Goal: Task Accomplishment & Management: Complete application form

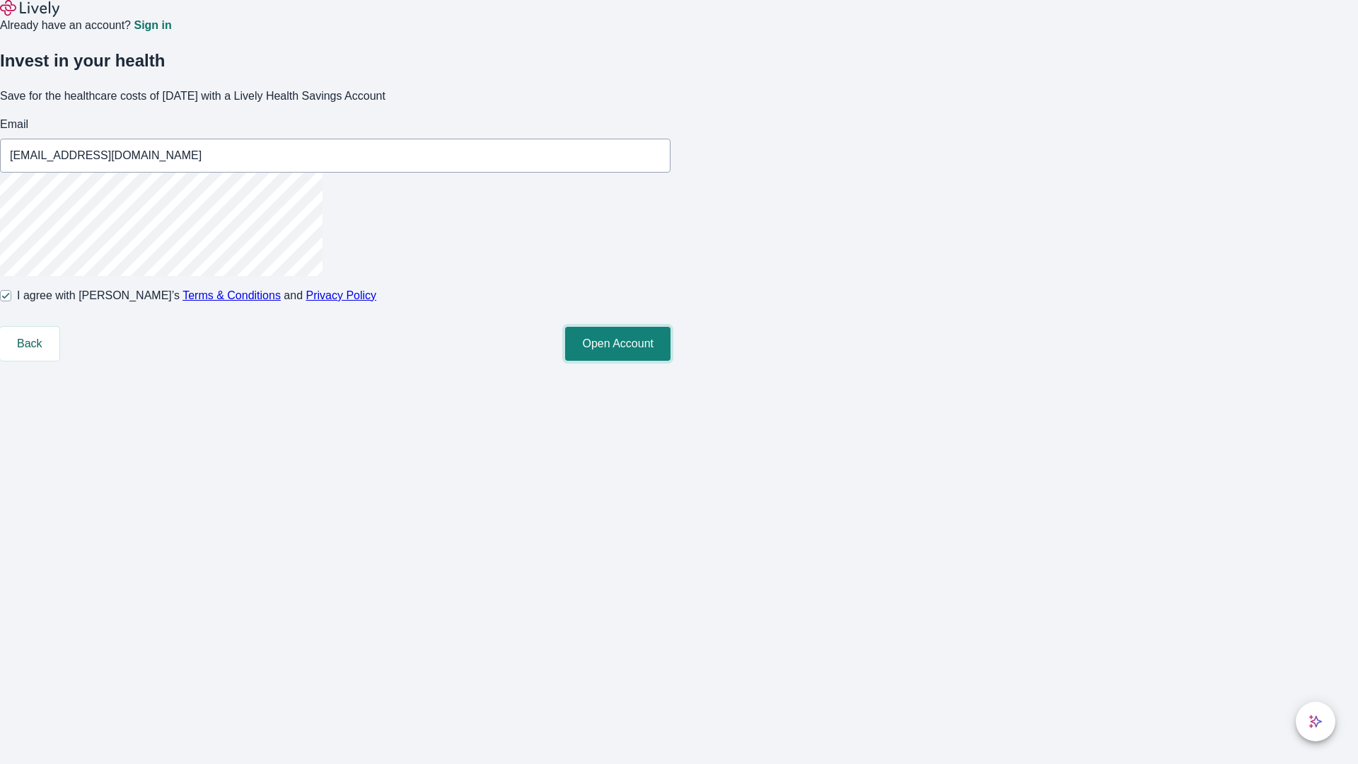
click at [671, 361] on button "Open Account" at bounding box center [617, 344] width 105 height 34
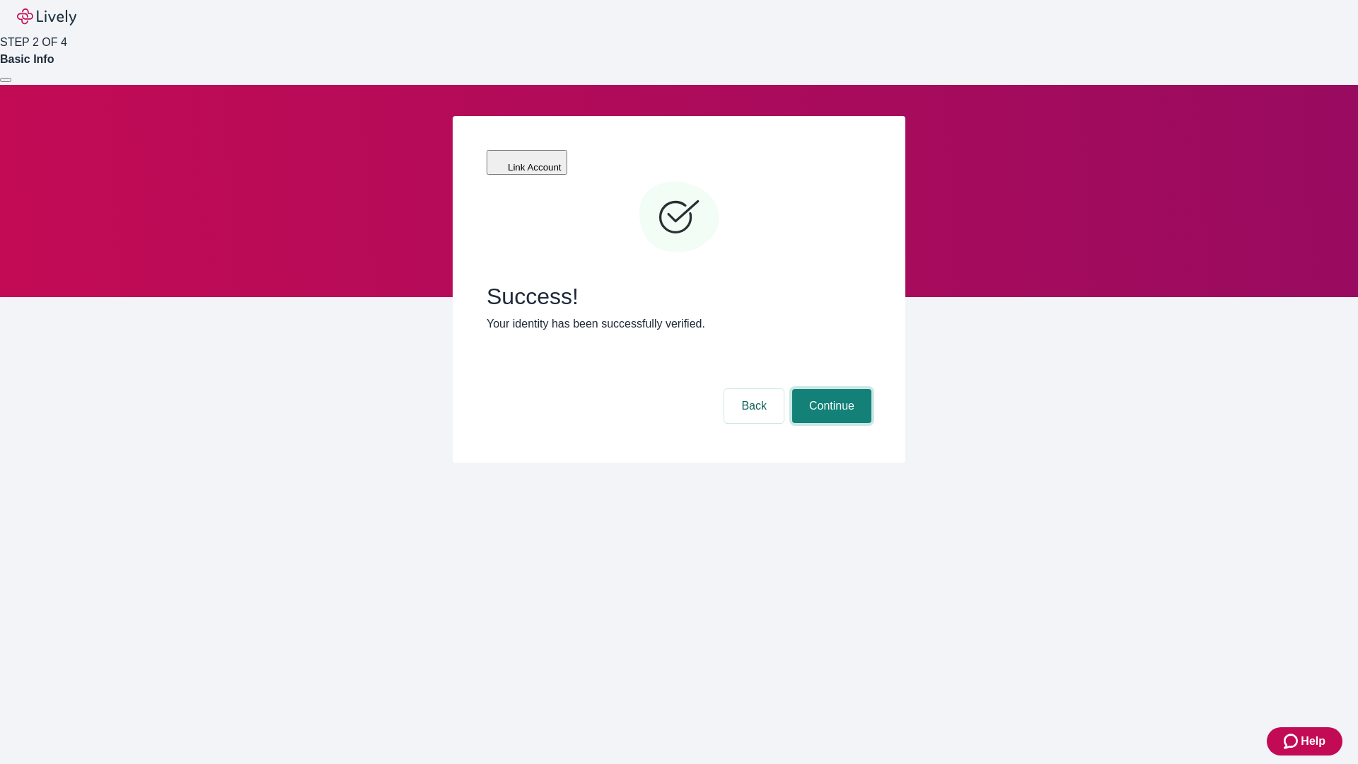
click at [830, 389] on button "Continue" at bounding box center [831, 406] width 79 height 34
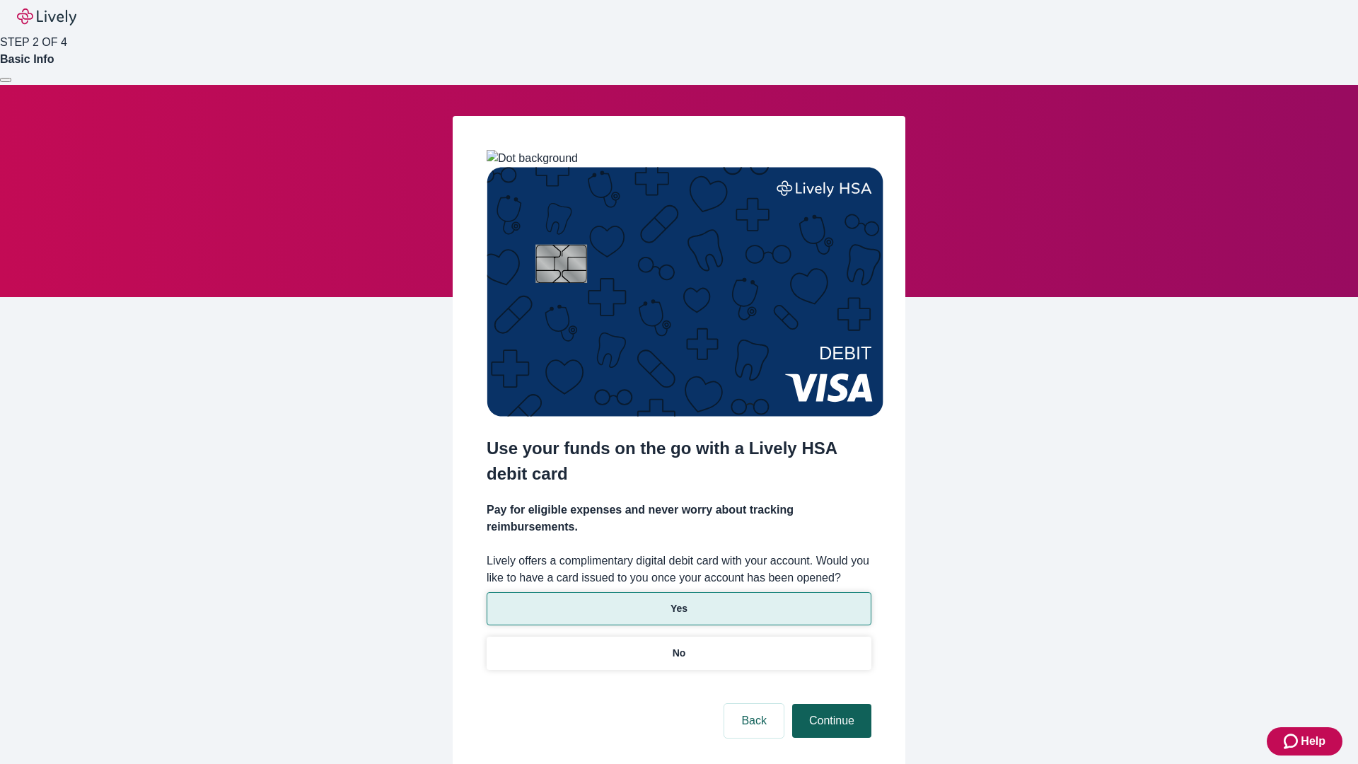
click at [678, 601] on p "Yes" at bounding box center [679, 608] width 17 height 15
click at [830, 704] on button "Continue" at bounding box center [831, 721] width 79 height 34
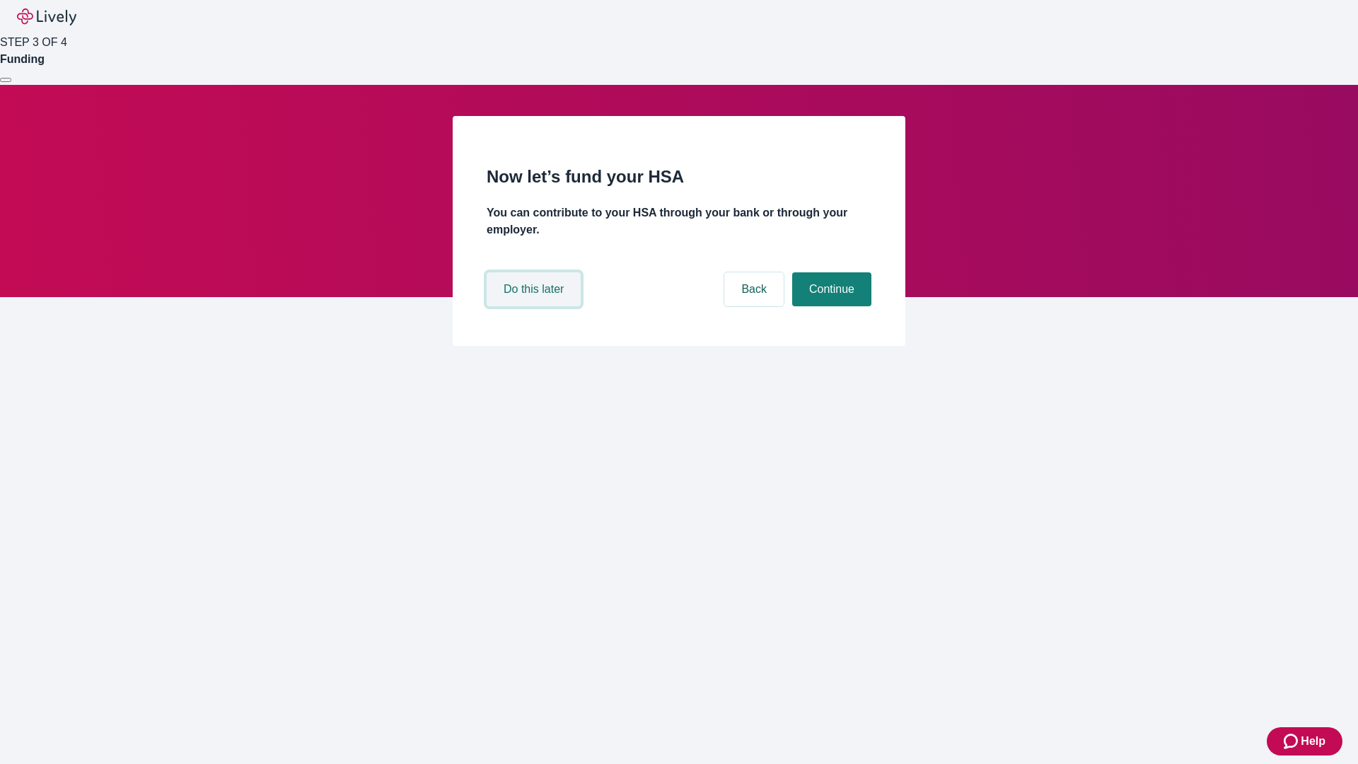
click at [536, 306] on button "Do this later" at bounding box center [534, 289] width 94 height 34
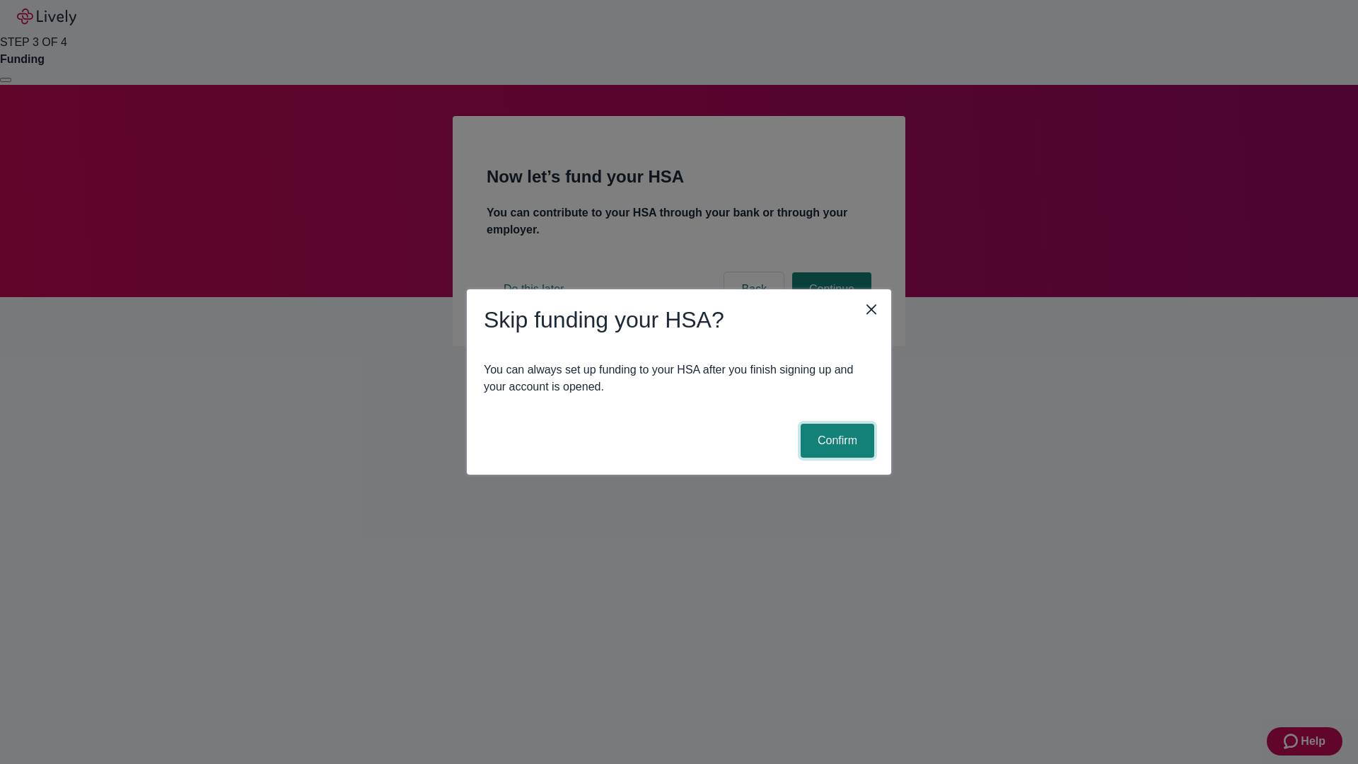
click at [835, 441] on button "Confirm" at bounding box center [838, 441] width 74 height 34
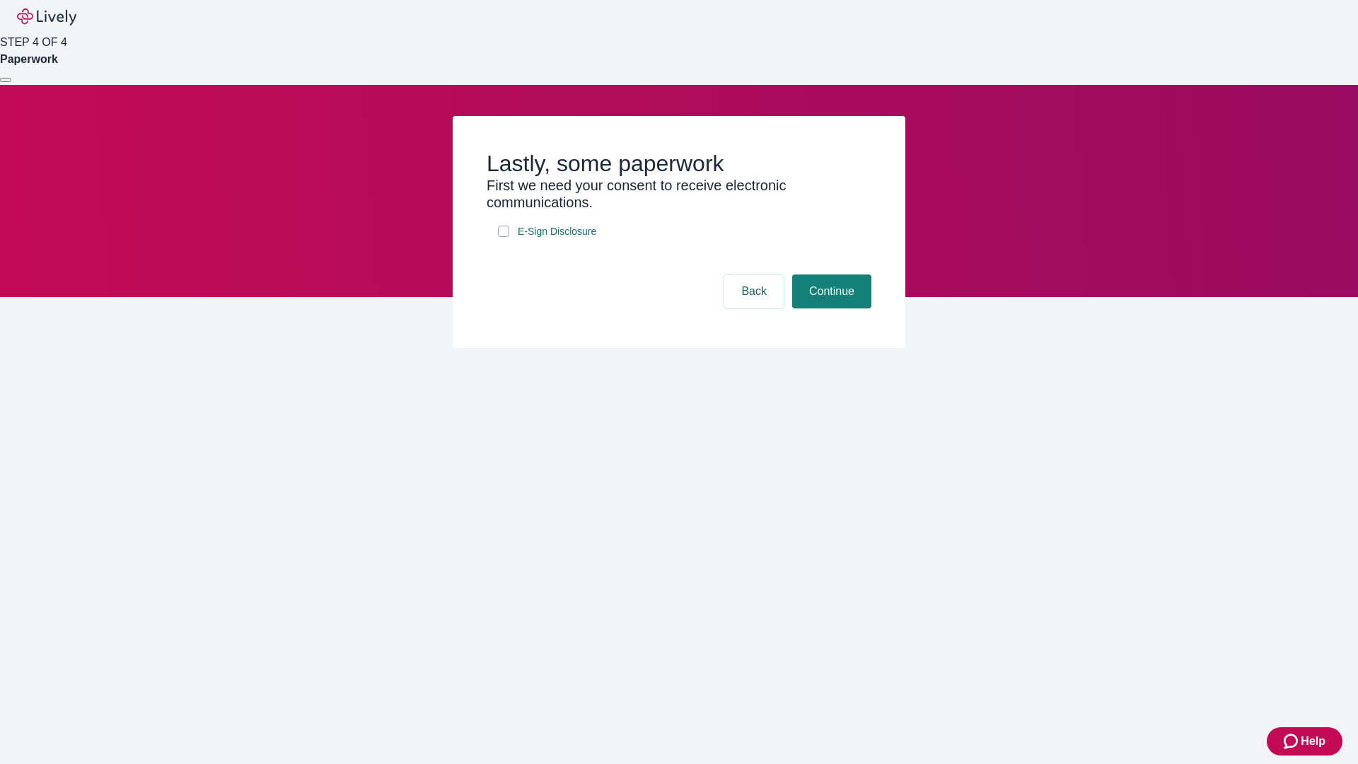
click at [504, 237] on input "E-Sign Disclosure" at bounding box center [503, 231] width 11 height 11
checkbox input "true"
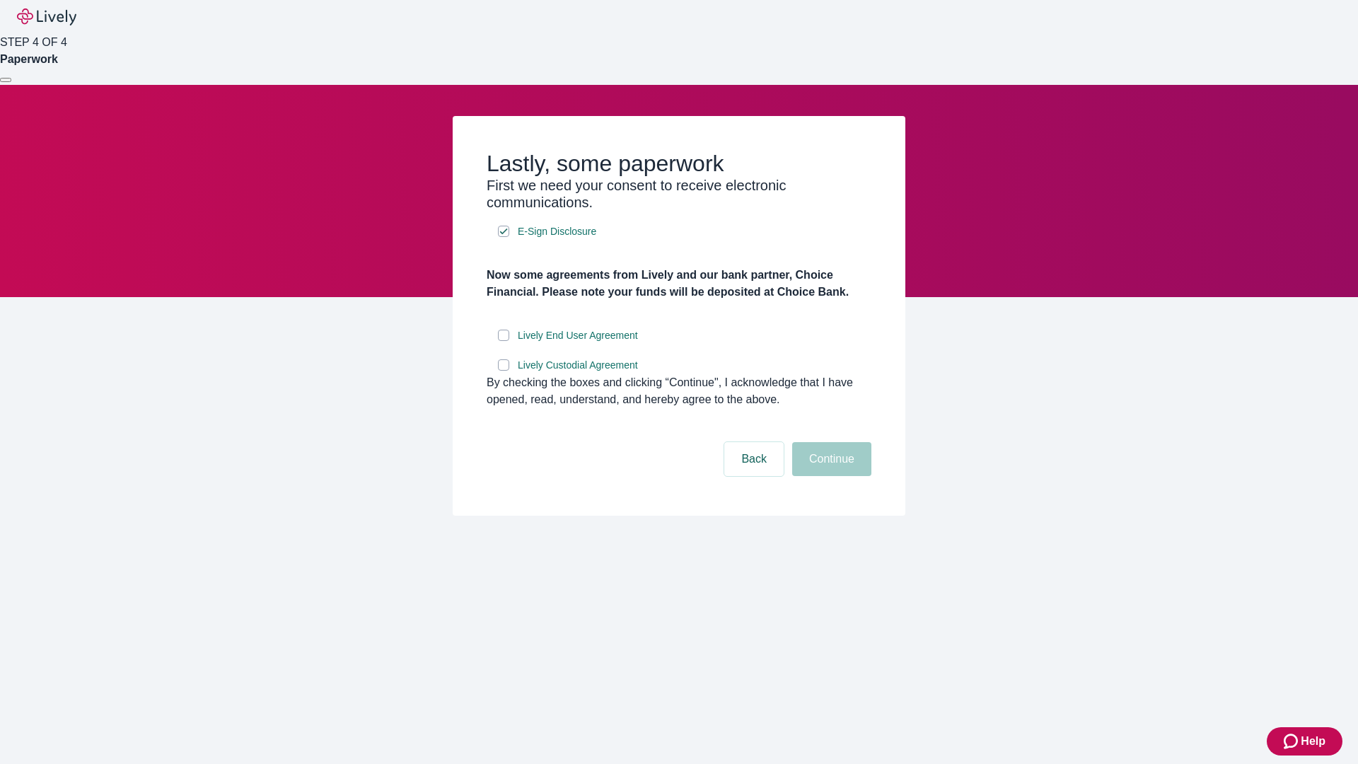
click at [504, 341] on input "Lively End User Agreement" at bounding box center [503, 335] width 11 height 11
checkbox input "true"
click at [504, 371] on input "Lively Custodial Agreement" at bounding box center [503, 364] width 11 height 11
checkbox input "true"
click at [830, 476] on button "Continue" at bounding box center [831, 459] width 79 height 34
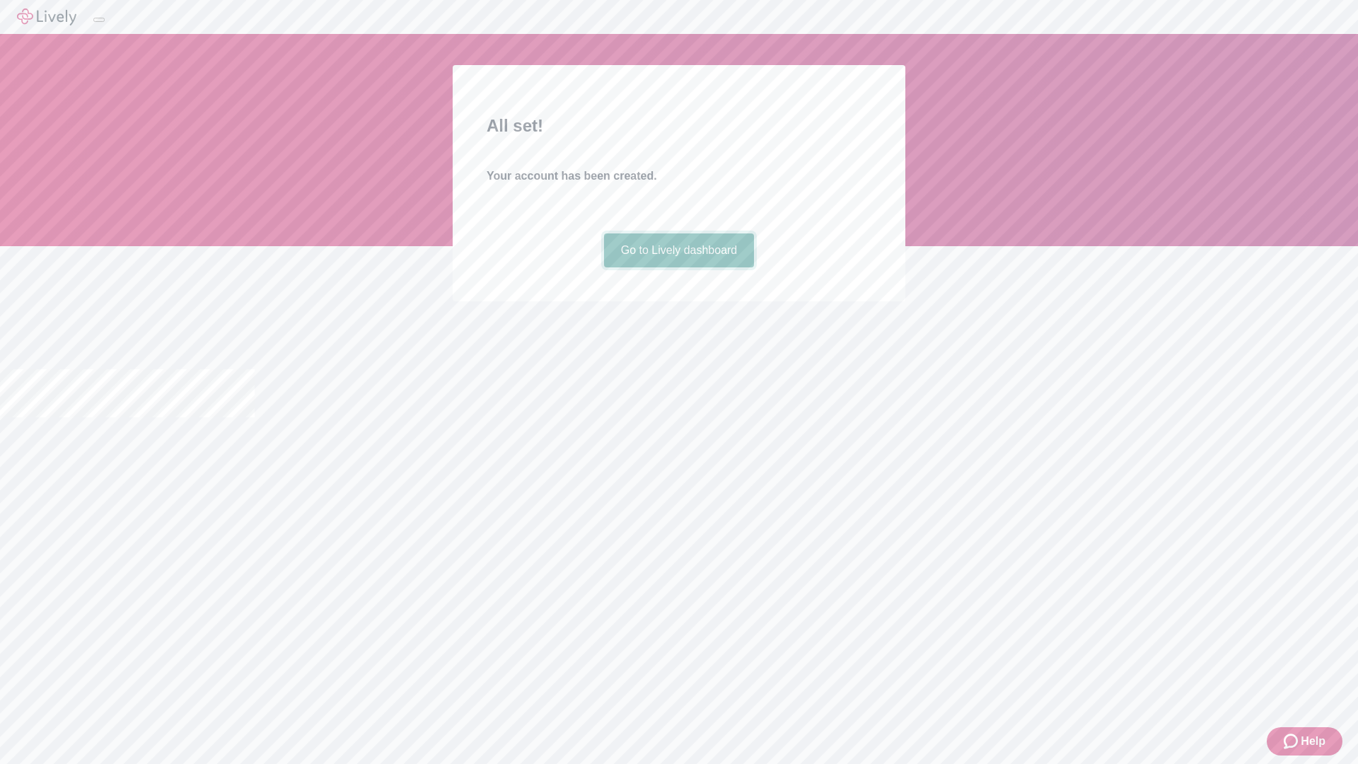
click at [678, 267] on link "Go to Lively dashboard" at bounding box center [679, 250] width 151 height 34
